Goal: Task Accomplishment & Management: Manage account settings

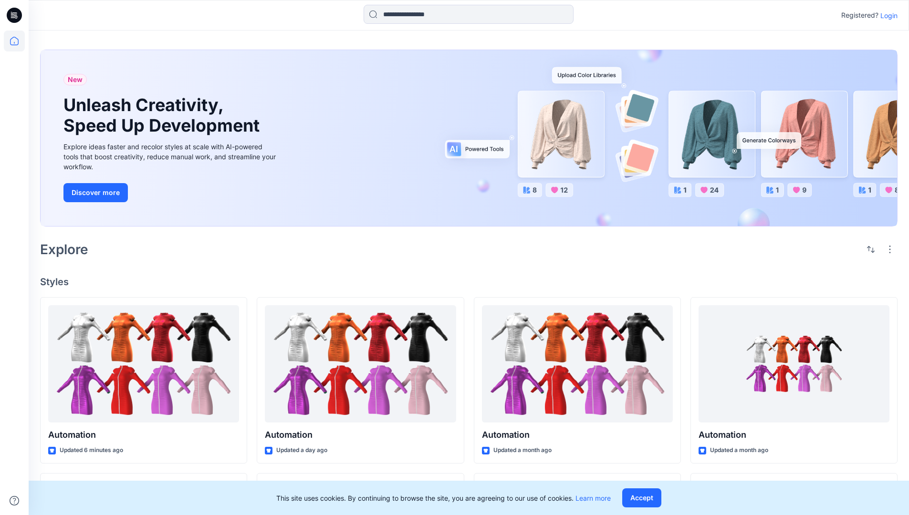
click at [887, 15] on p "Login" at bounding box center [888, 15] width 17 height 10
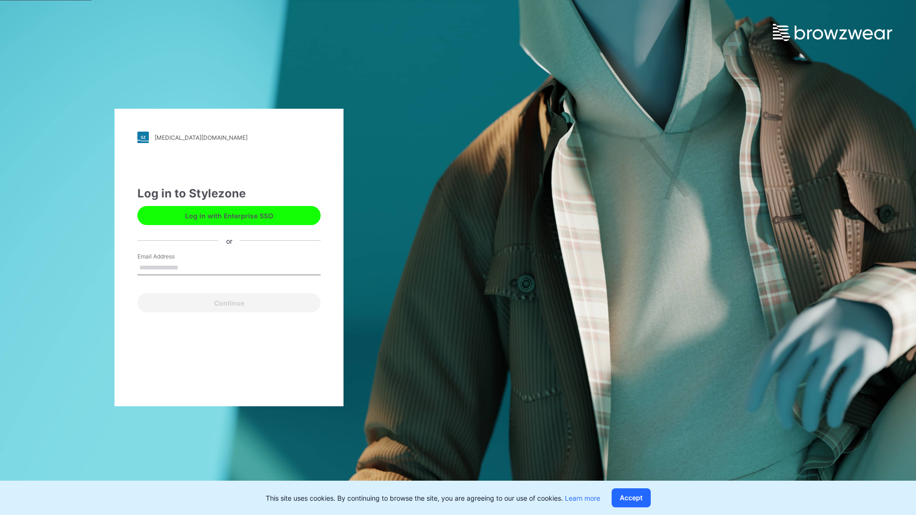
click at [188, 267] on input "Email Address" at bounding box center [228, 268] width 183 height 14
type input "**********"
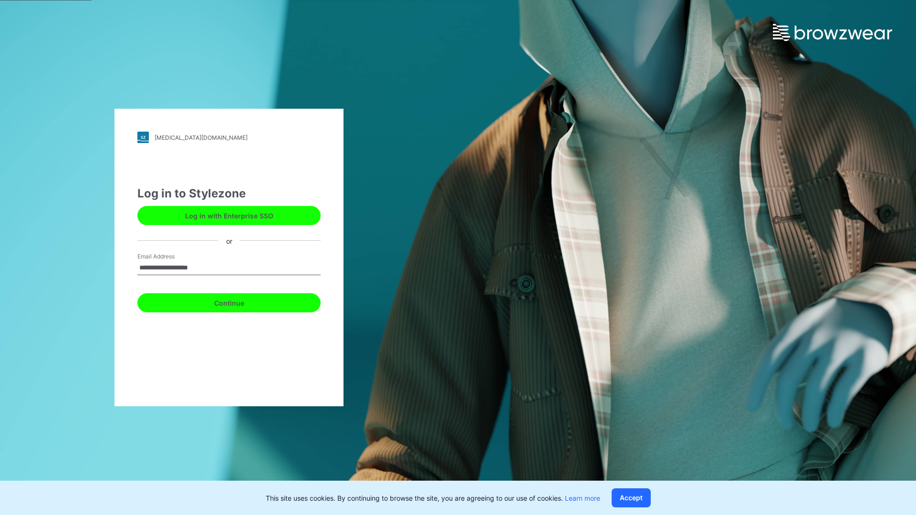
click at [240, 302] on button "Continue" at bounding box center [228, 302] width 183 height 19
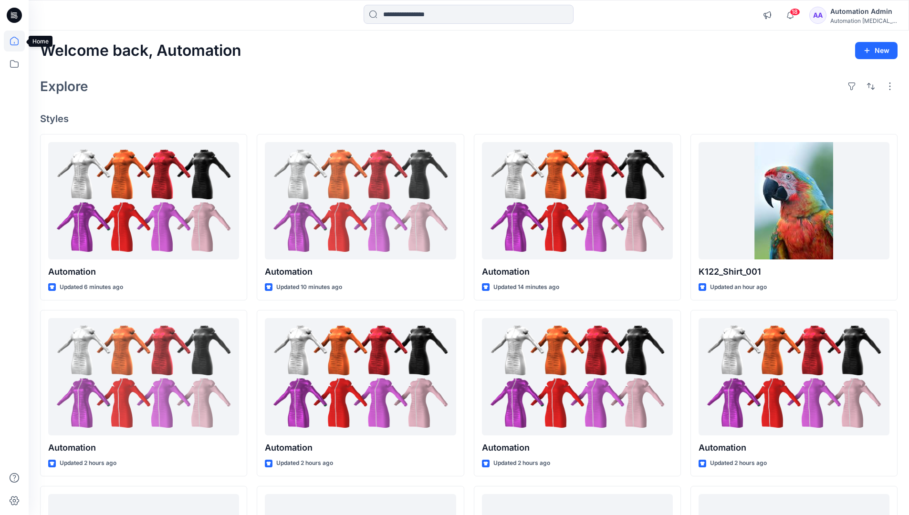
click at [18, 41] on icon at bounding box center [14, 41] width 9 height 9
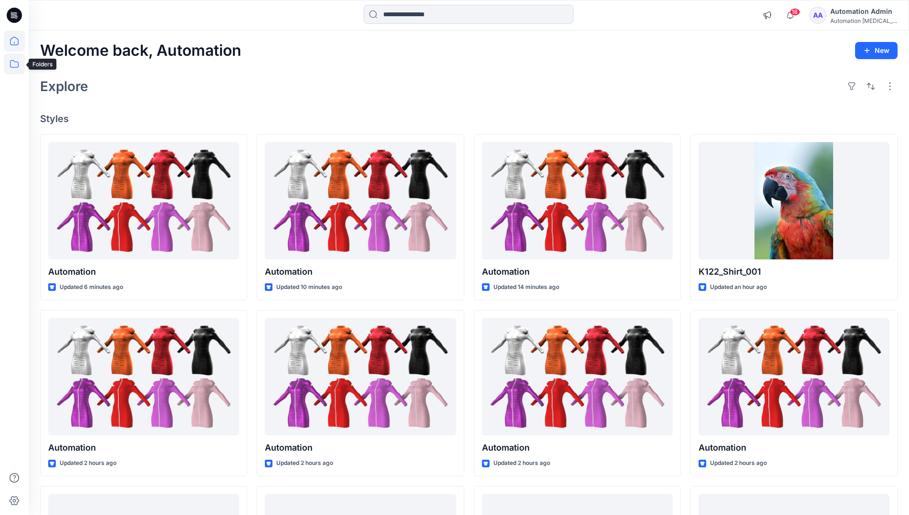
click at [16, 63] on icon at bounding box center [14, 63] width 21 height 21
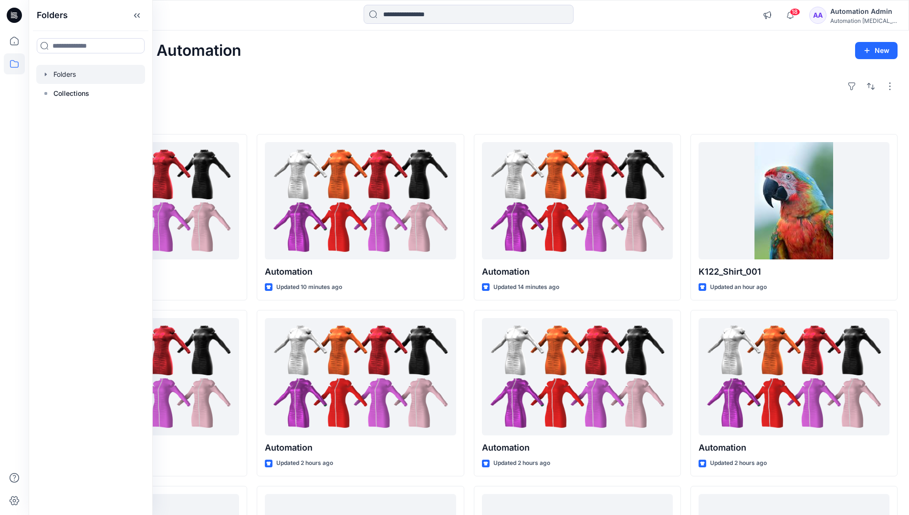
click at [73, 73] on div at bounding box center [90, 74] width 109 height 19
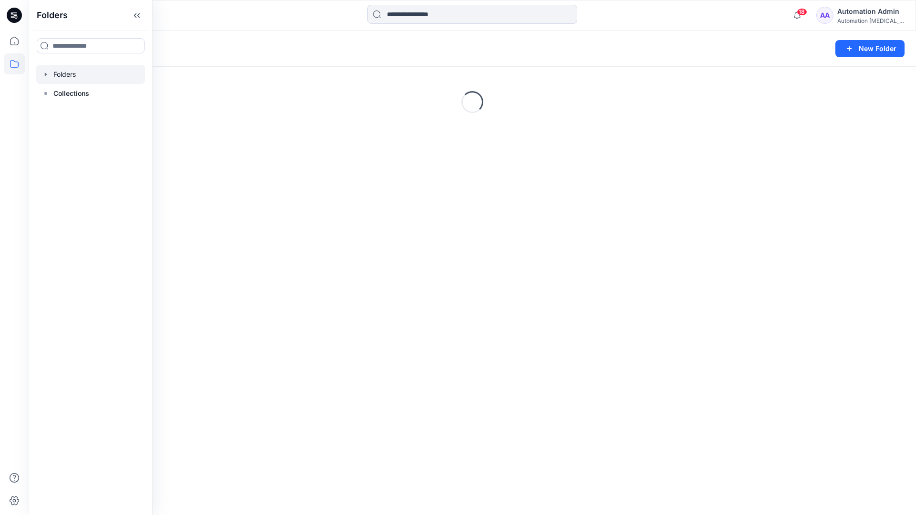
click at [342, 292] on div "Folders New Folder Loading..." at bounding box center [473, 273] width 888 height 485
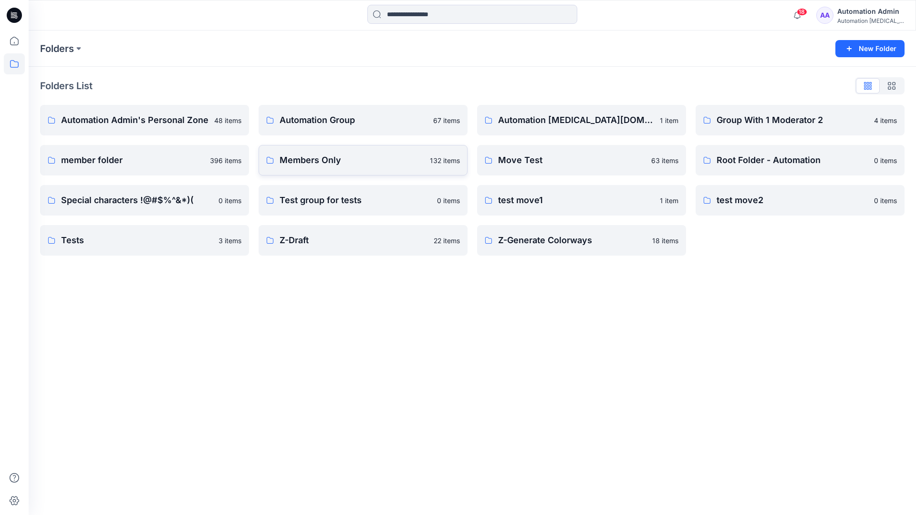
click at [361, 170] on link "Members Only 132 items" at bounding box center [363, 160] width 209 height 31
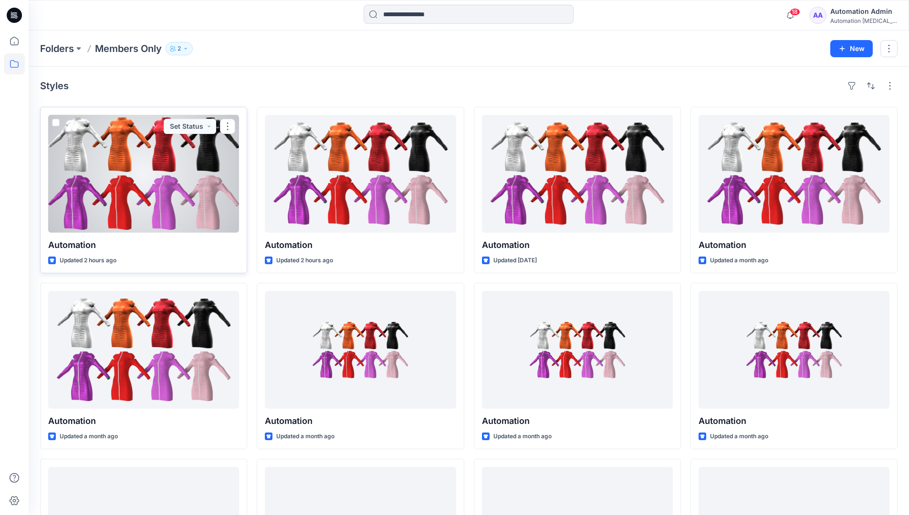
click at [57, 124] on span at bounding box center [56, 123] width 8 height 8
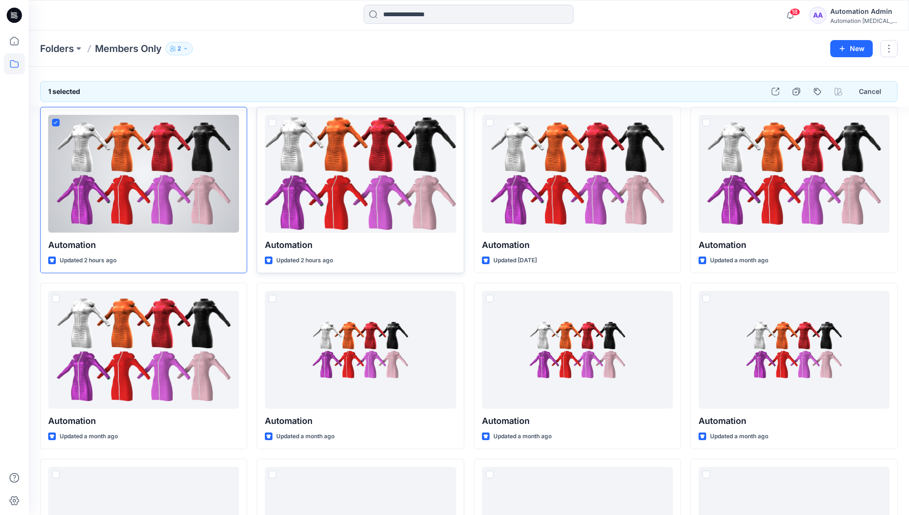
click at [271, 124] on span at bounding box center [273, 123] width 8 height 8
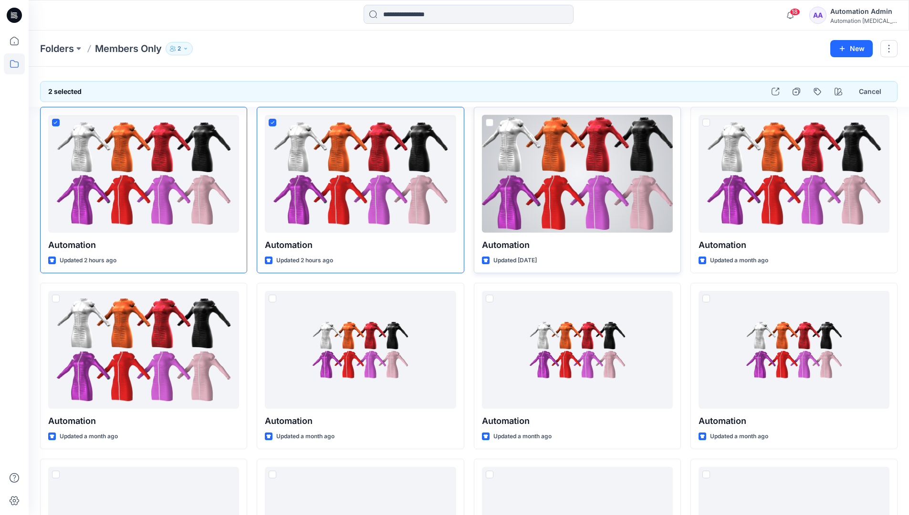
click at [490, 126] on span at bounding box center [490, 123] width 8 height 8
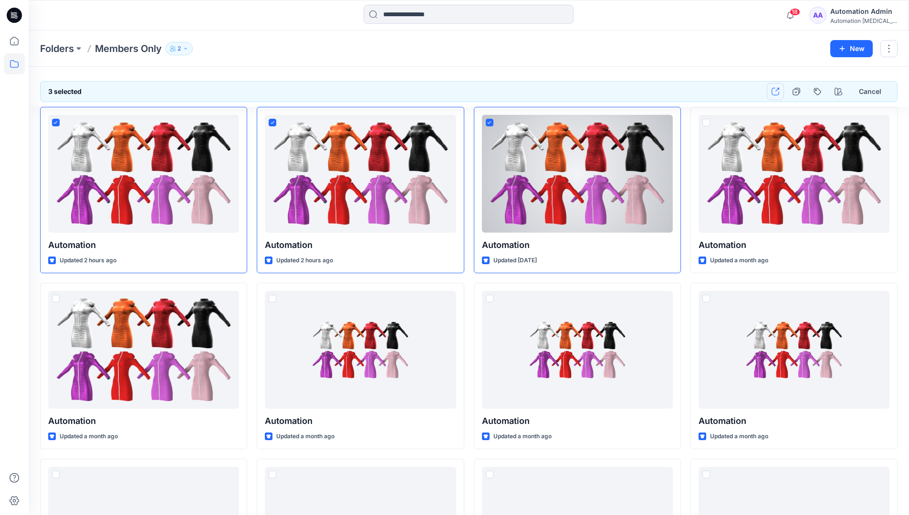
click at [775, 91] on icon "button" at bounding box center [776, 92] width 8 height 8
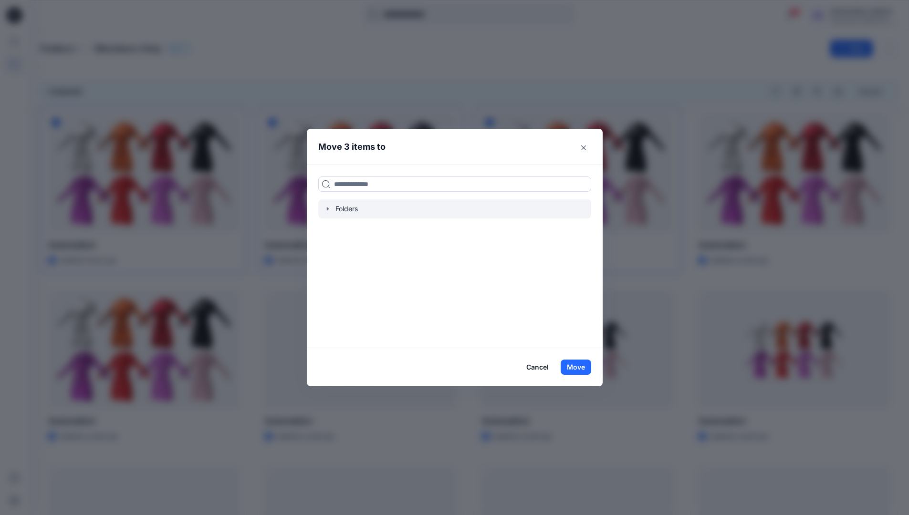
click at [332, 209] on icon "button" at bounding box center [328, 209] width 8 height 8
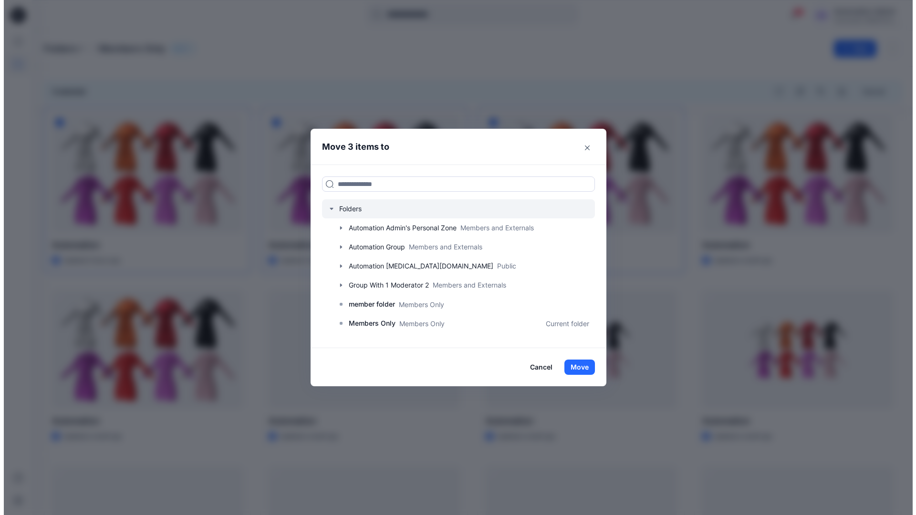
scroll to position [168, 0]
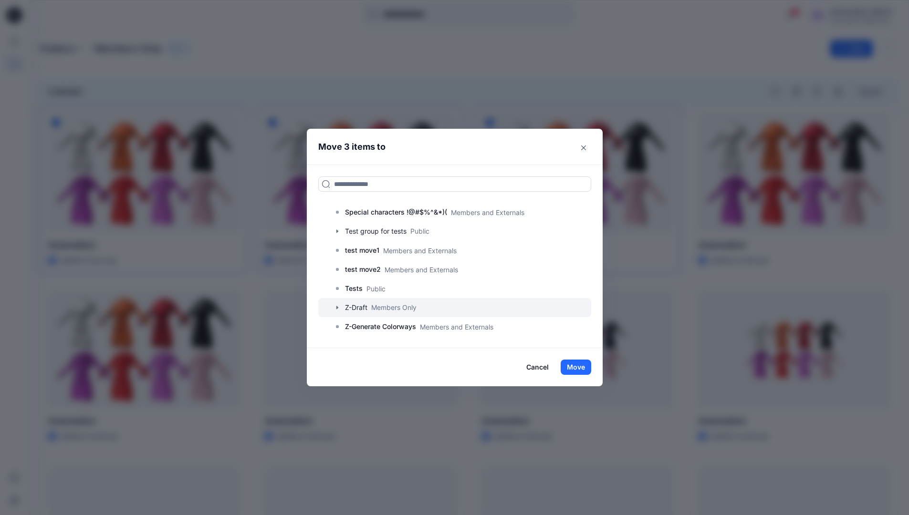
click at [339, 308] on icon "button" at bounding box center [338, 308] width 8 height 8
click at [377, 328] on p "A-Draft" at bounding box center [366, 326] width 23 height 11
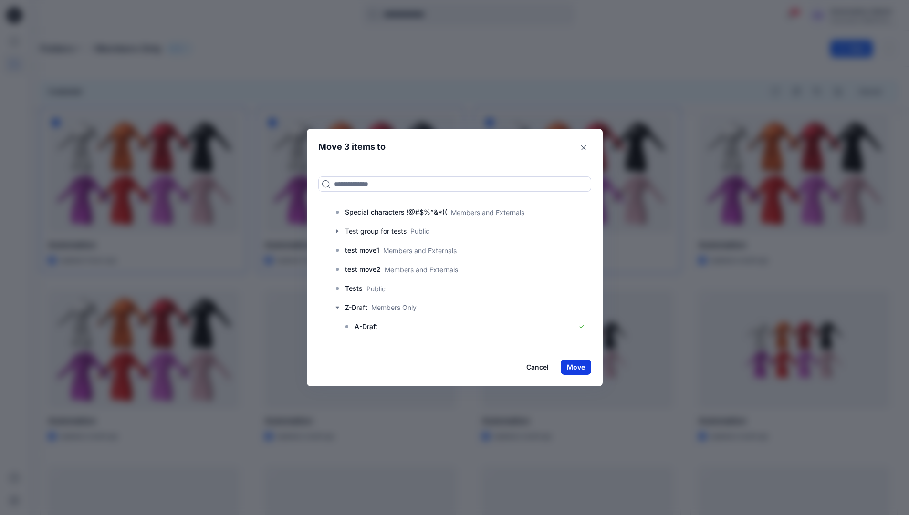
click at [586, 366] on button "Move" at bounding box center [576, 367] width 31 height 15
click at [51, 49] on p "Folders" at bounding box center [57, 48] width 34 height 13
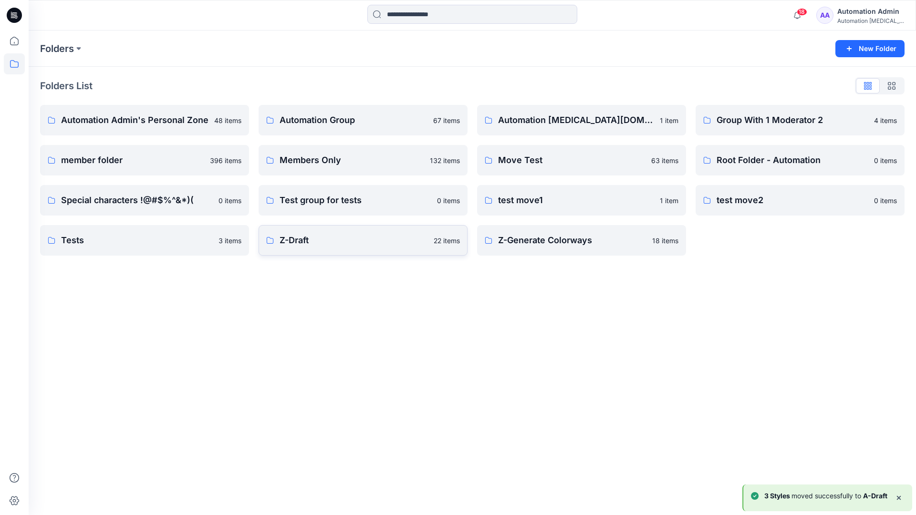
click at [383, 249] on link "Z-Draft 22 items" at bounding box center [363, 240] width 209 height 31
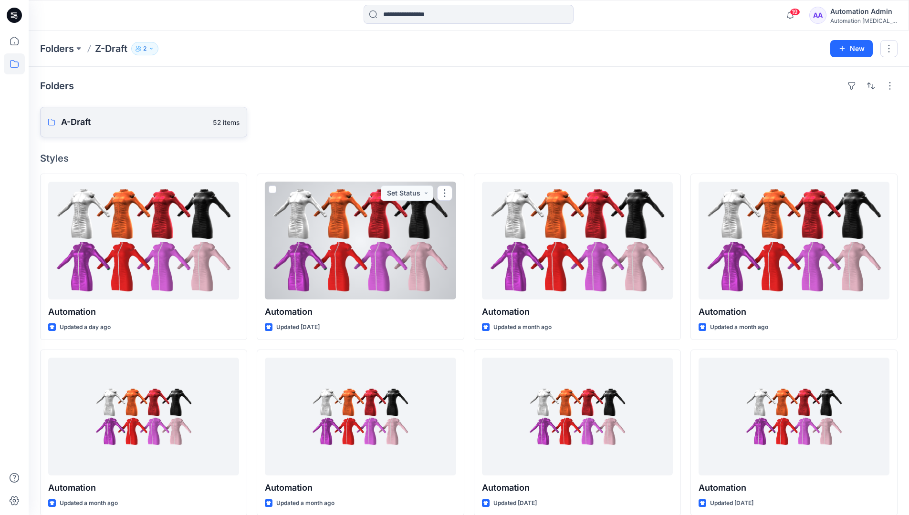
click at [105, 125] on p "A-Draft" at bounding box center [134, 121] width 146 height 13
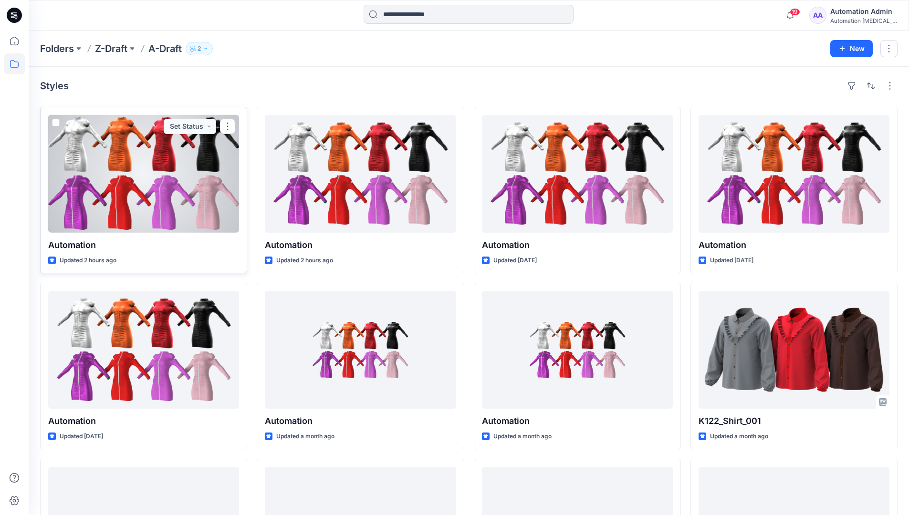
click at [55, 125] on span at bounding box center [56, 123] width 8 height 8
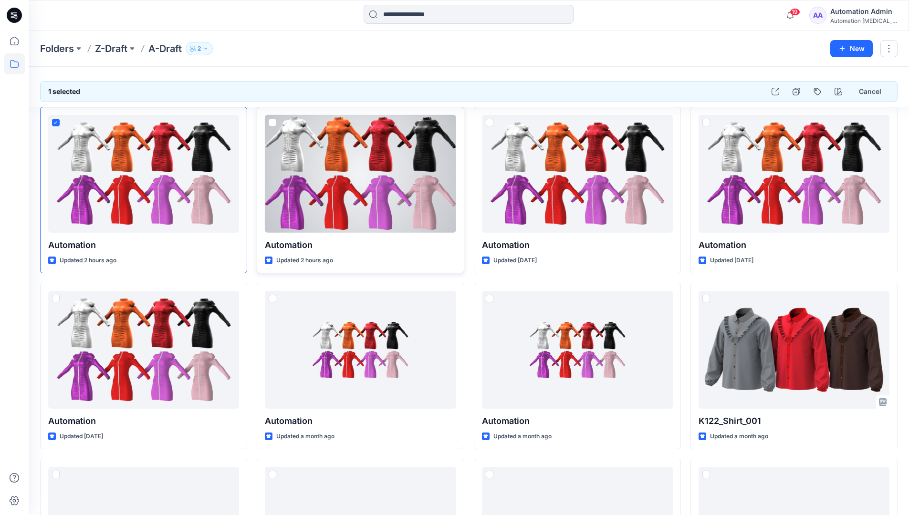
click at [272, 125] on span at bounding box center [273, 123] width 8 height 8
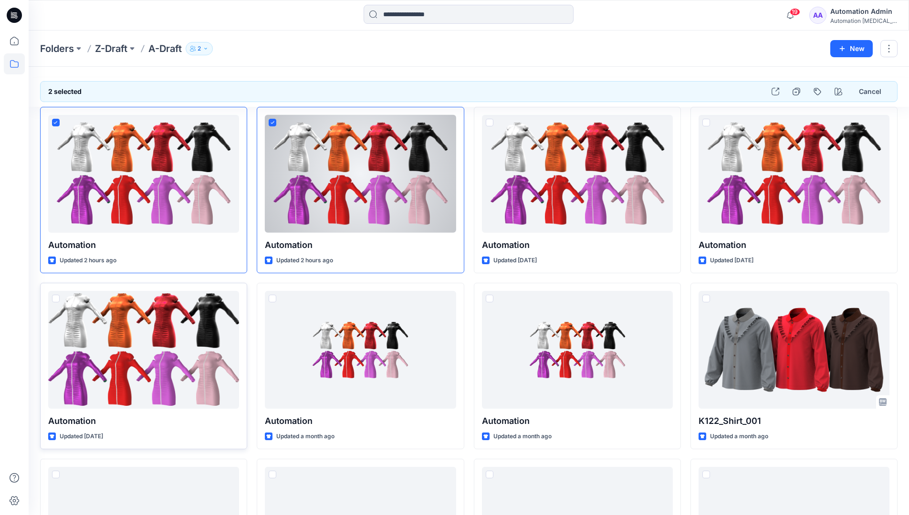
click at [57, 301] on span at bounding box center [56, 299] width 8 height 8
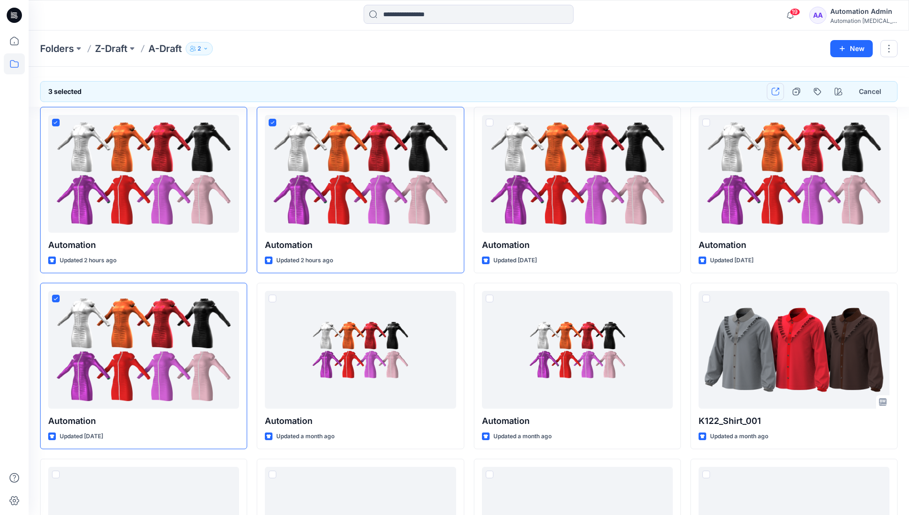
click at [778, 95] on button "button" at bounding box center [775, 91] width 17 height 17
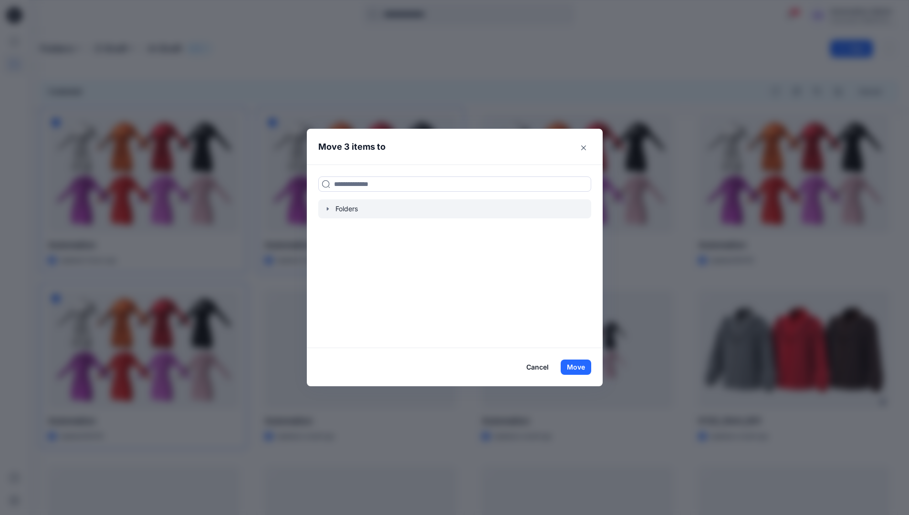
click at [328, 209] on icon "button" at bounding box center [327, 208] width 2 height 3
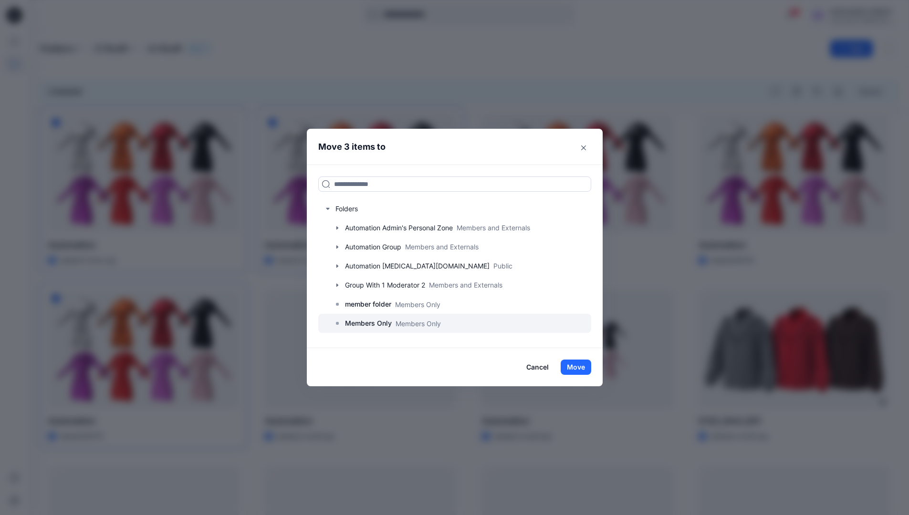
click at [374, 322] on p "Members Only" at bounding box center [368, 323] width 47 height 11
click at [580, 368] on button "Move" at bounding box center [576, 367] width 31 height 15
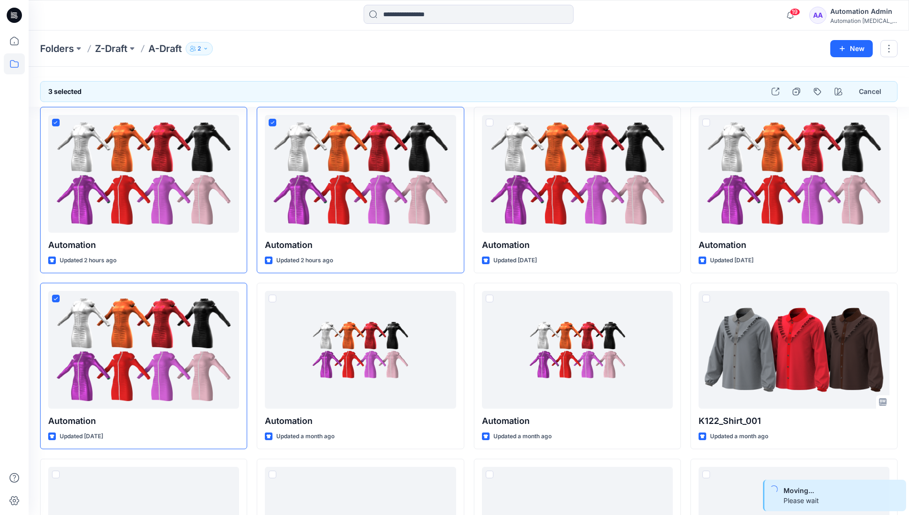
click at [848, 17] on div "Automation Admin" at bounding box center [863, 11] width 67 height 11
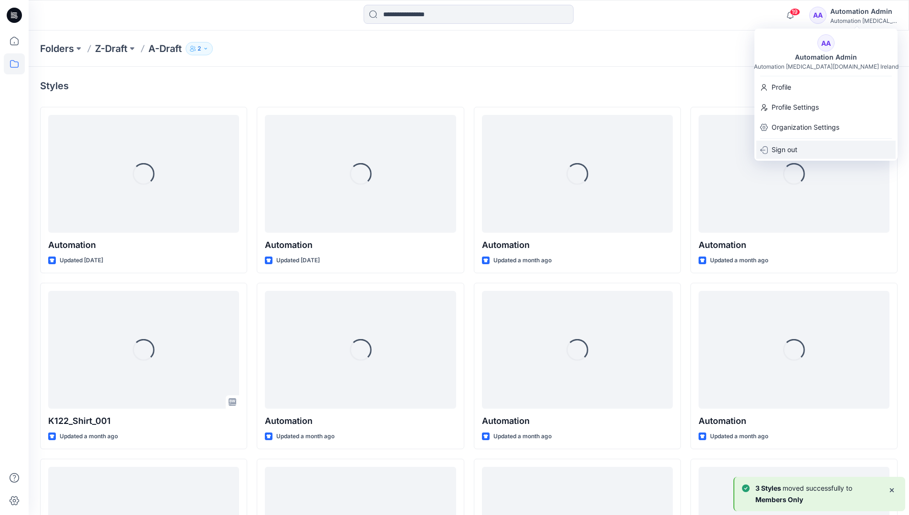
click at [799, 145] on div "Sign out" at bounding box center [825, 150] width 139 height 18
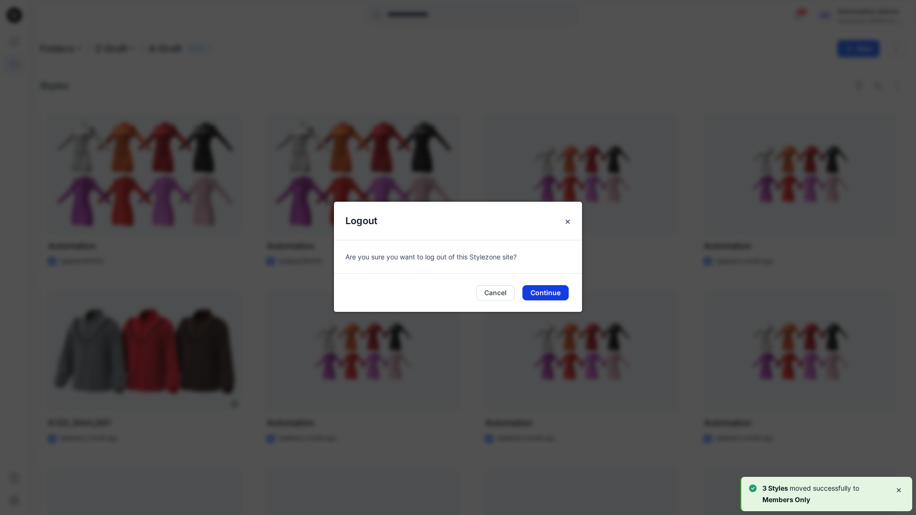
click at [539, 289] on button "Continue" at bounding box center [546, 292] width 46 height 15
